Goal: Navigation & Orientation: Find specific page/section

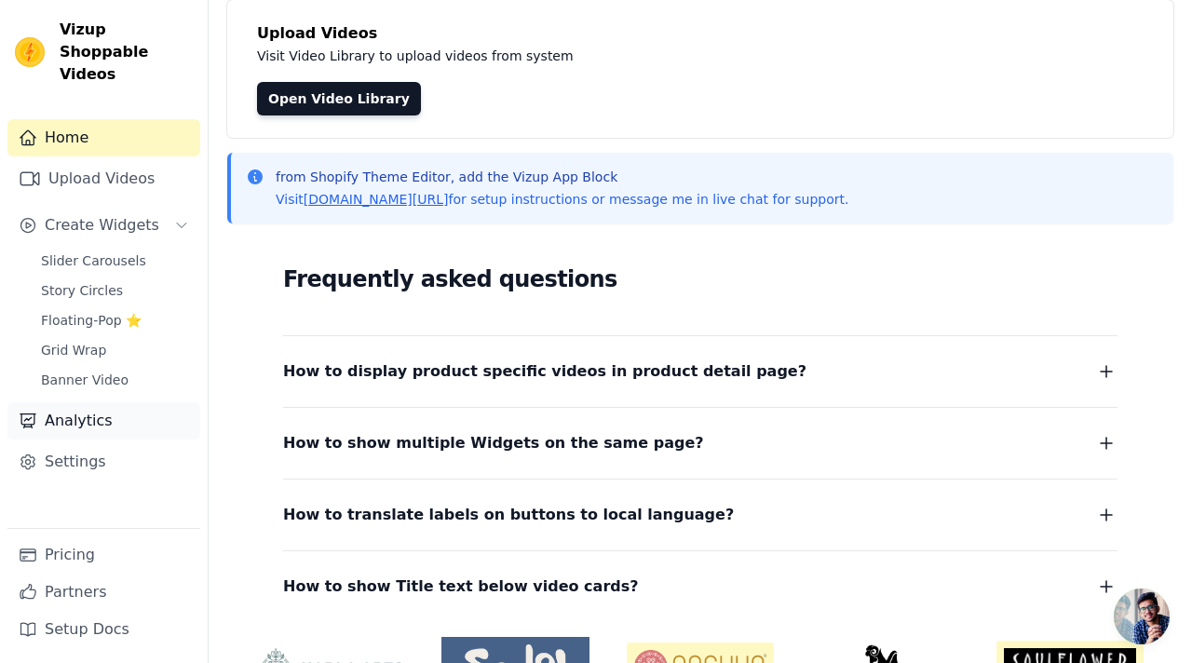
scroll to position [224, 0]
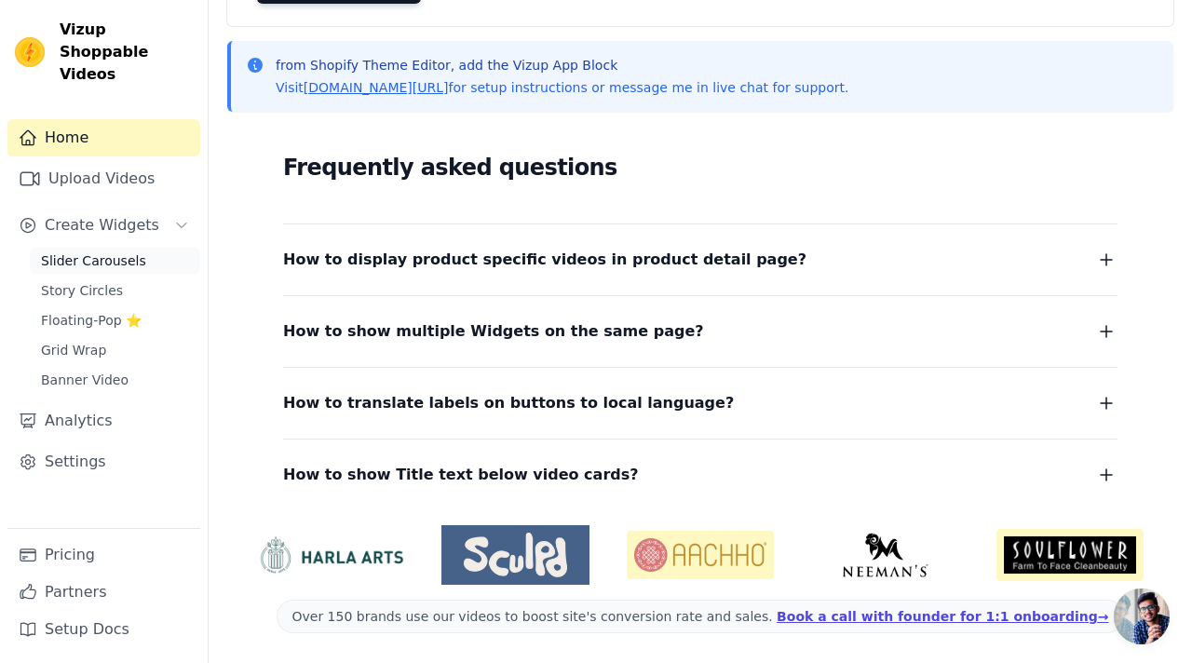
click at [100, 252] on span "Slider Carousels" at bounding box center [93, 261] width 105 height 19
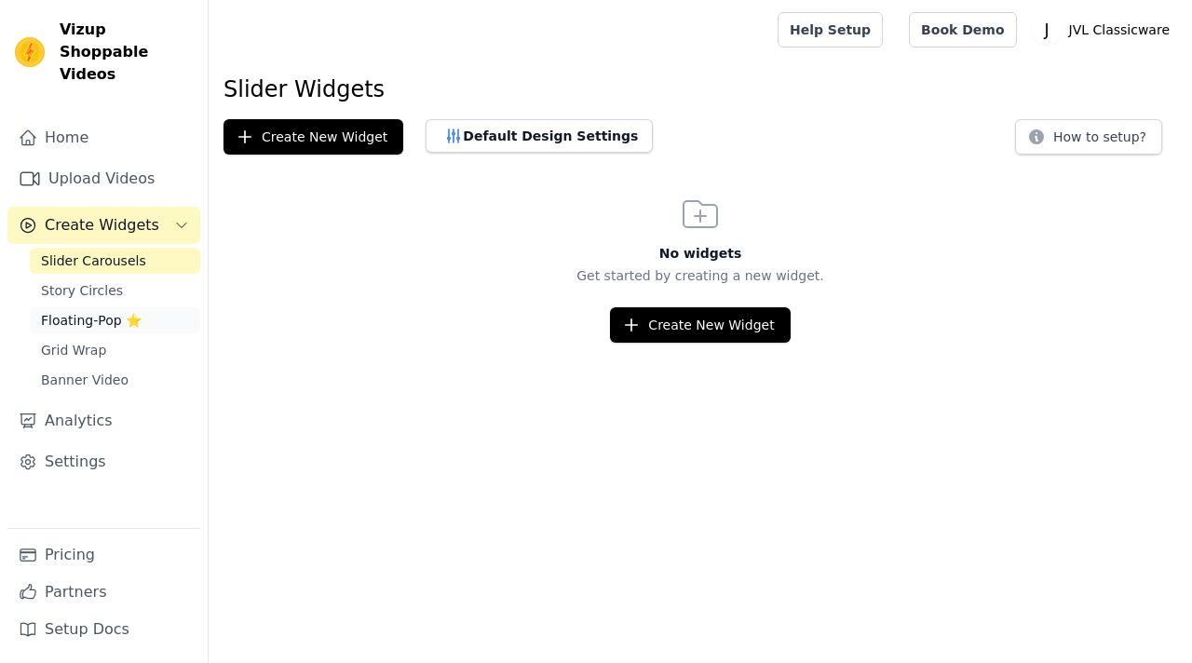
click at [102, 311] on span "Floating-Pop ⭐" at bounding box center [91, 320] width 101 height 19
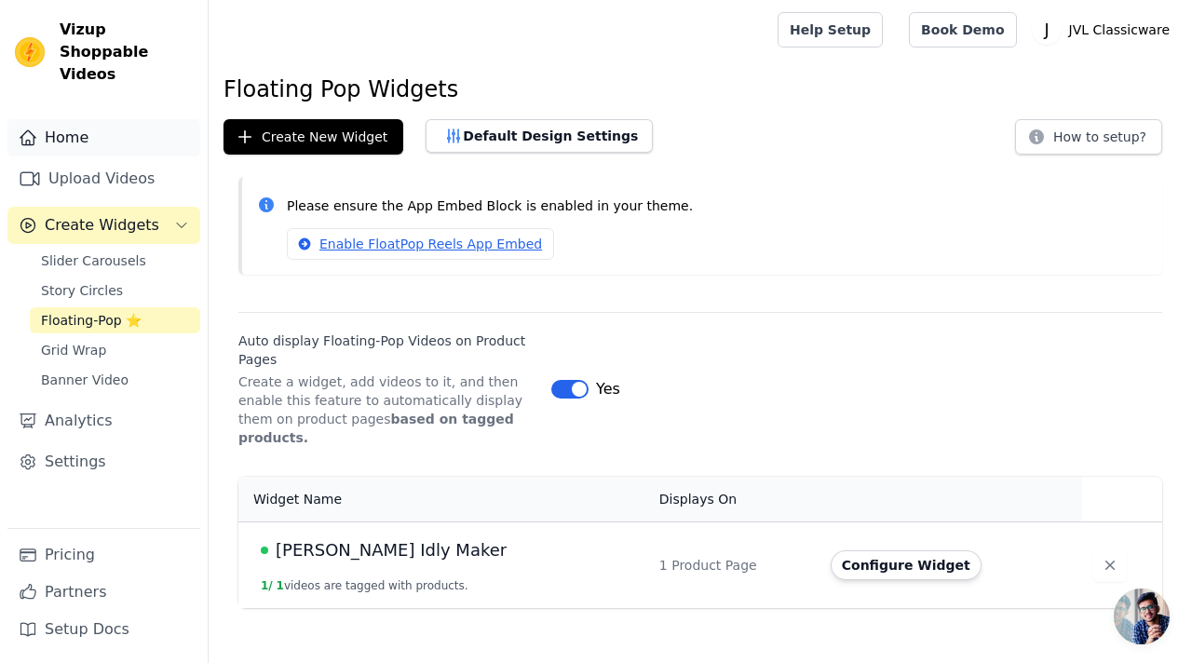
click at [70, 119] on link "Home" at bounding box center [103, 137] width 193 height 37
